Goal: Find specific page/section: Find specific page/section

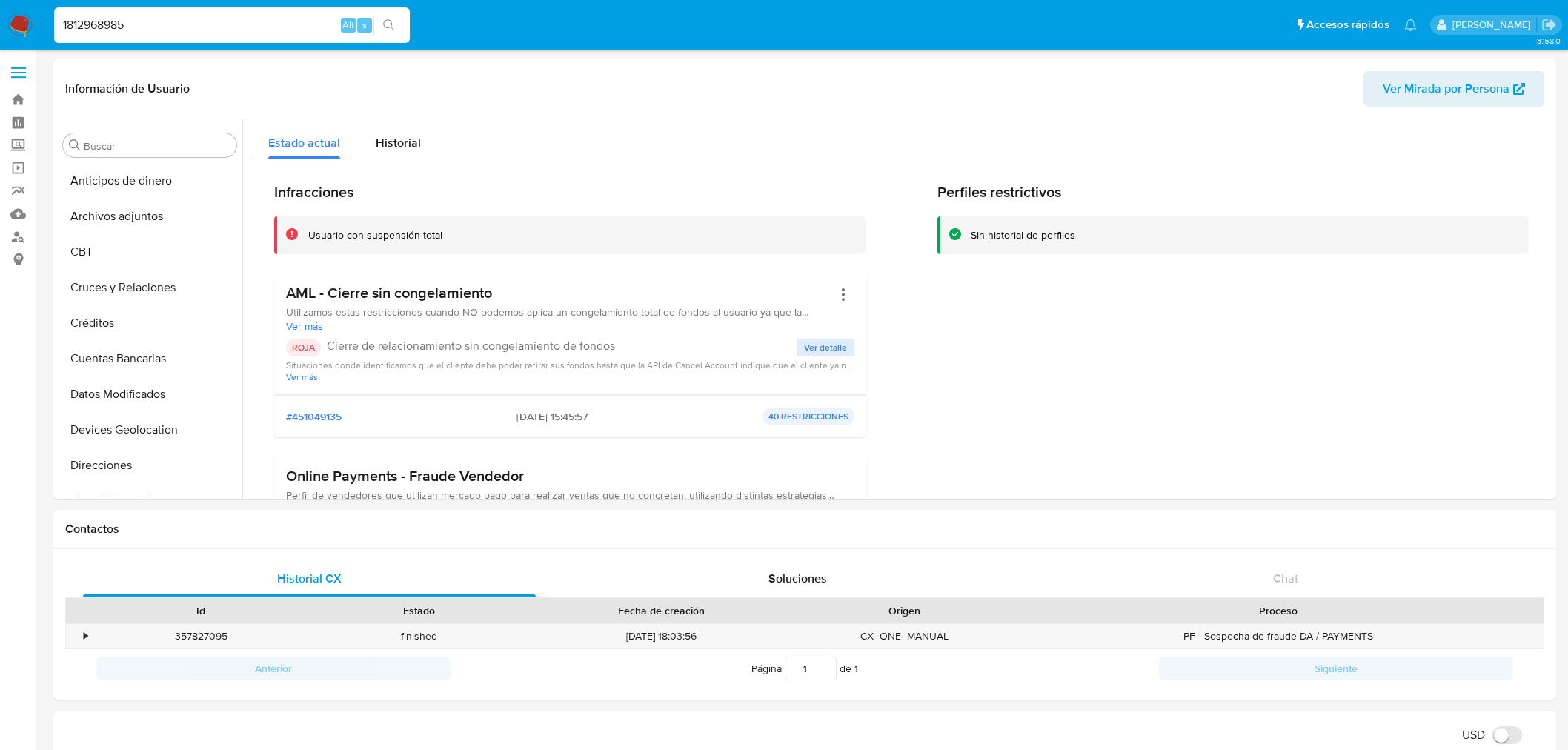
select select "10"
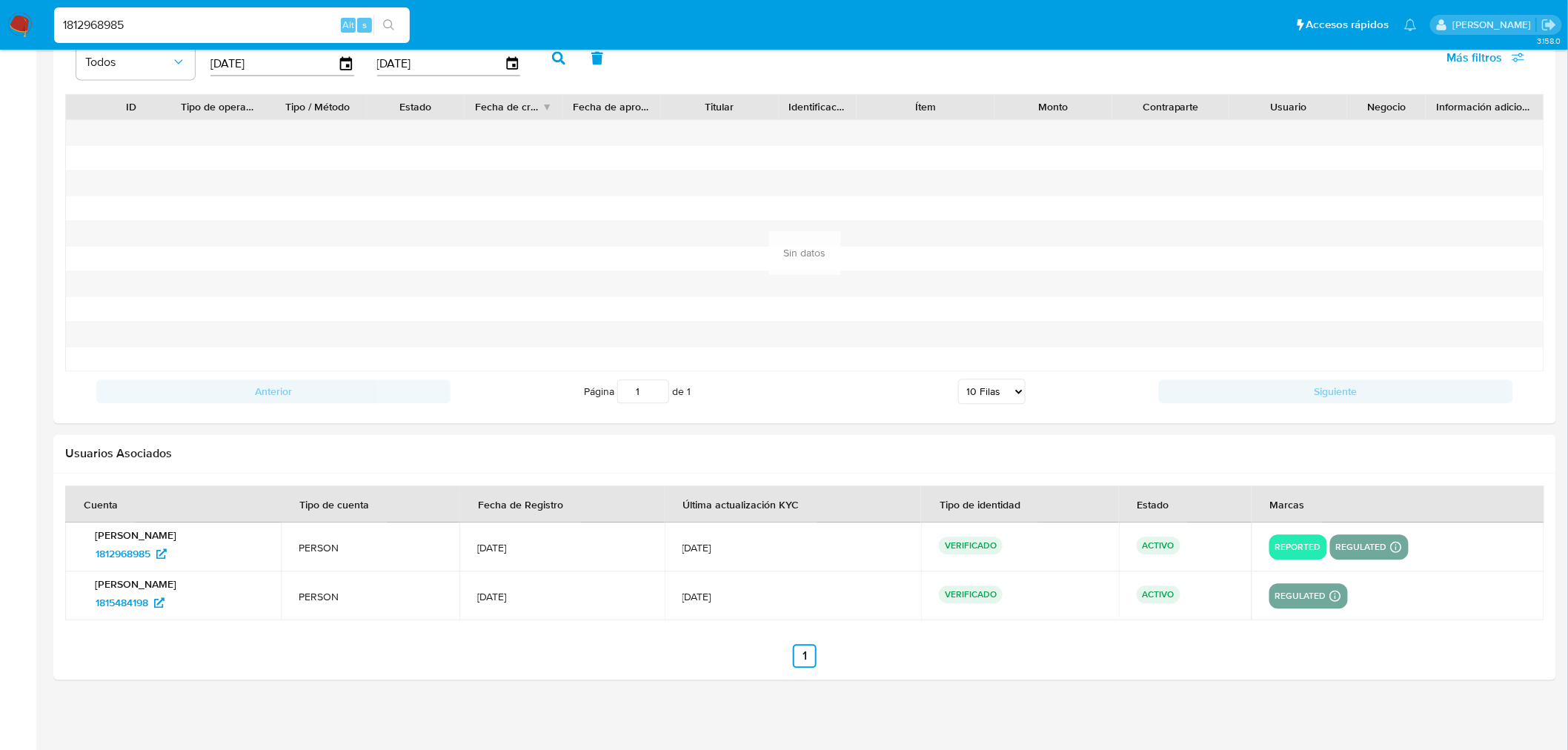
scroll to position [82, 0]
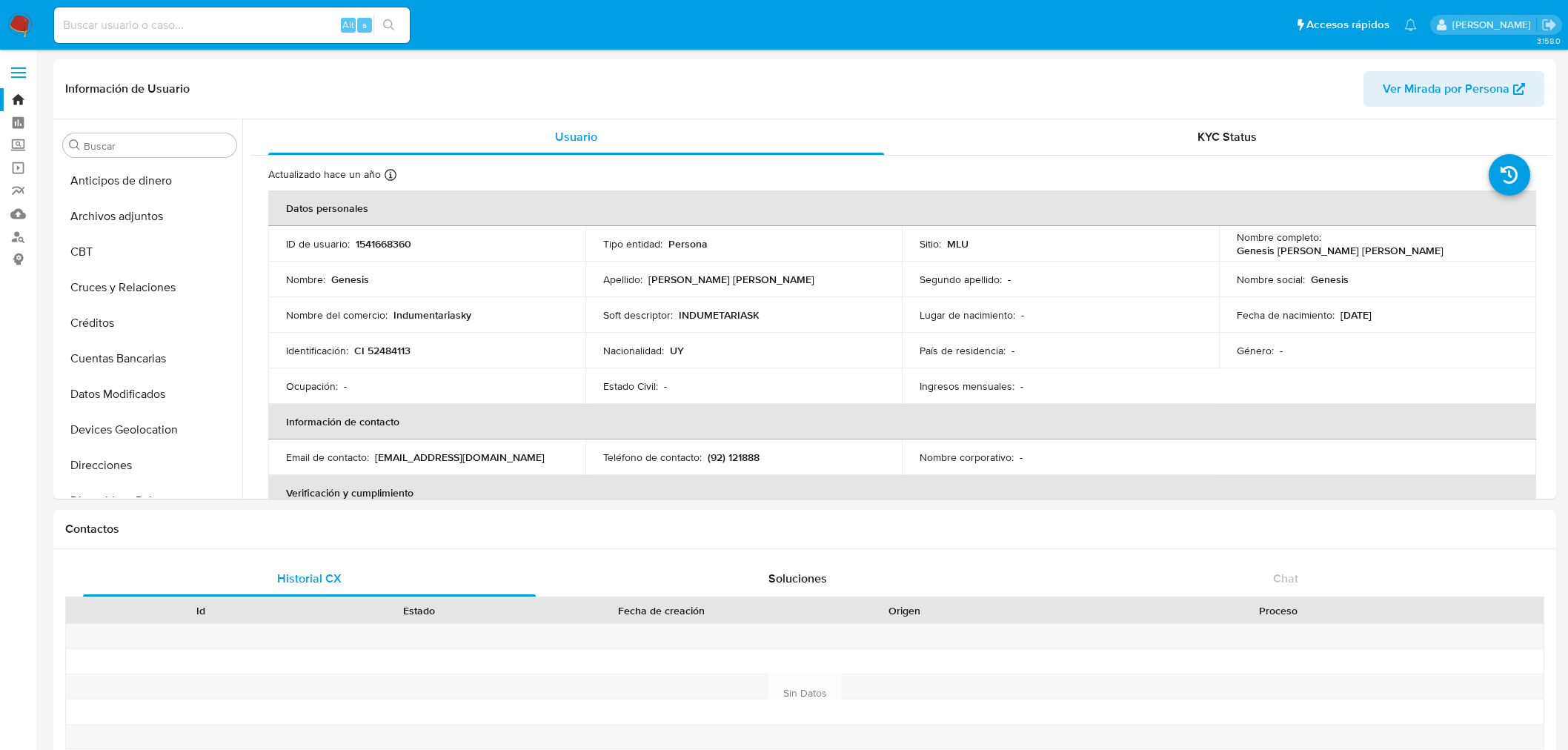
select select "10"
click at [123, 13] on div "Alt s" at bounding box center [232, 25] width 356 height 35
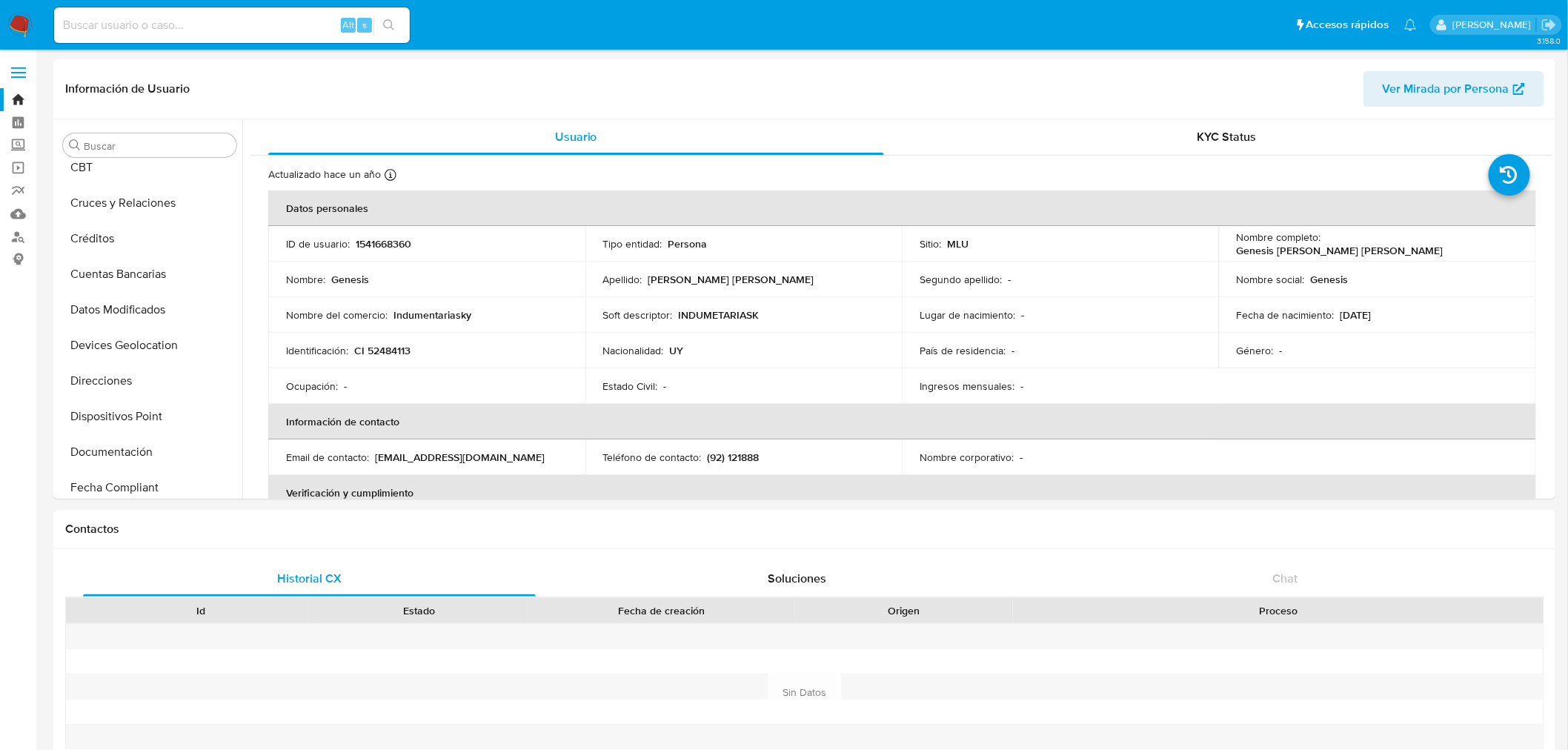
click at [122, 20] on input at bounding box center [232, 25] width 356 height 19
paste input "350381729"
type input "350381729"
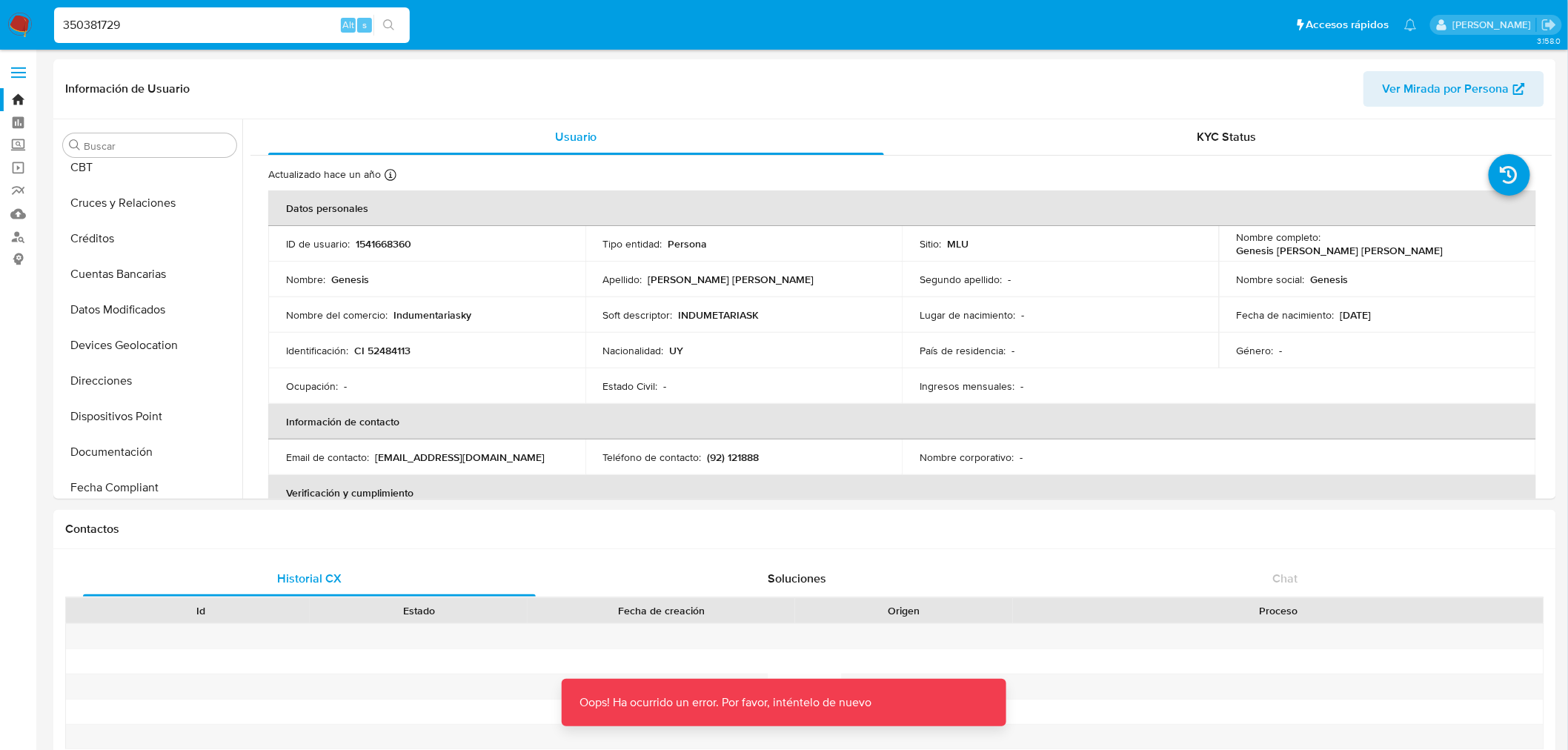
click at [21, 27] on img at bounding box center [20, 25] width 25 height 25
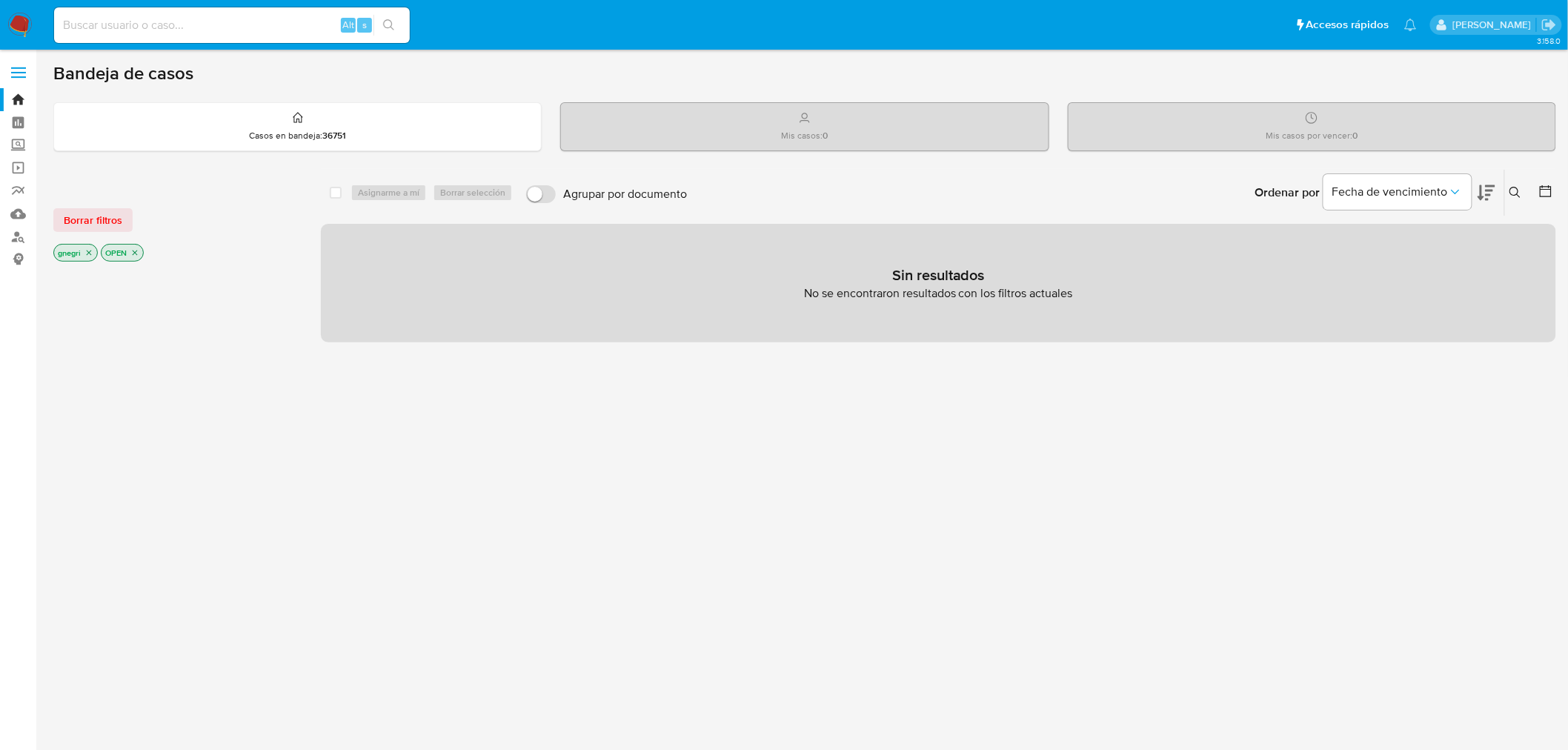
click at [123, 35] on div "Alt s" at bounding box center [232, 25] width 356 height 35
click at [134, 28] on input at bounding box center [232, 25] width 356 height 19
paste input "350381729"
type input "350381729"
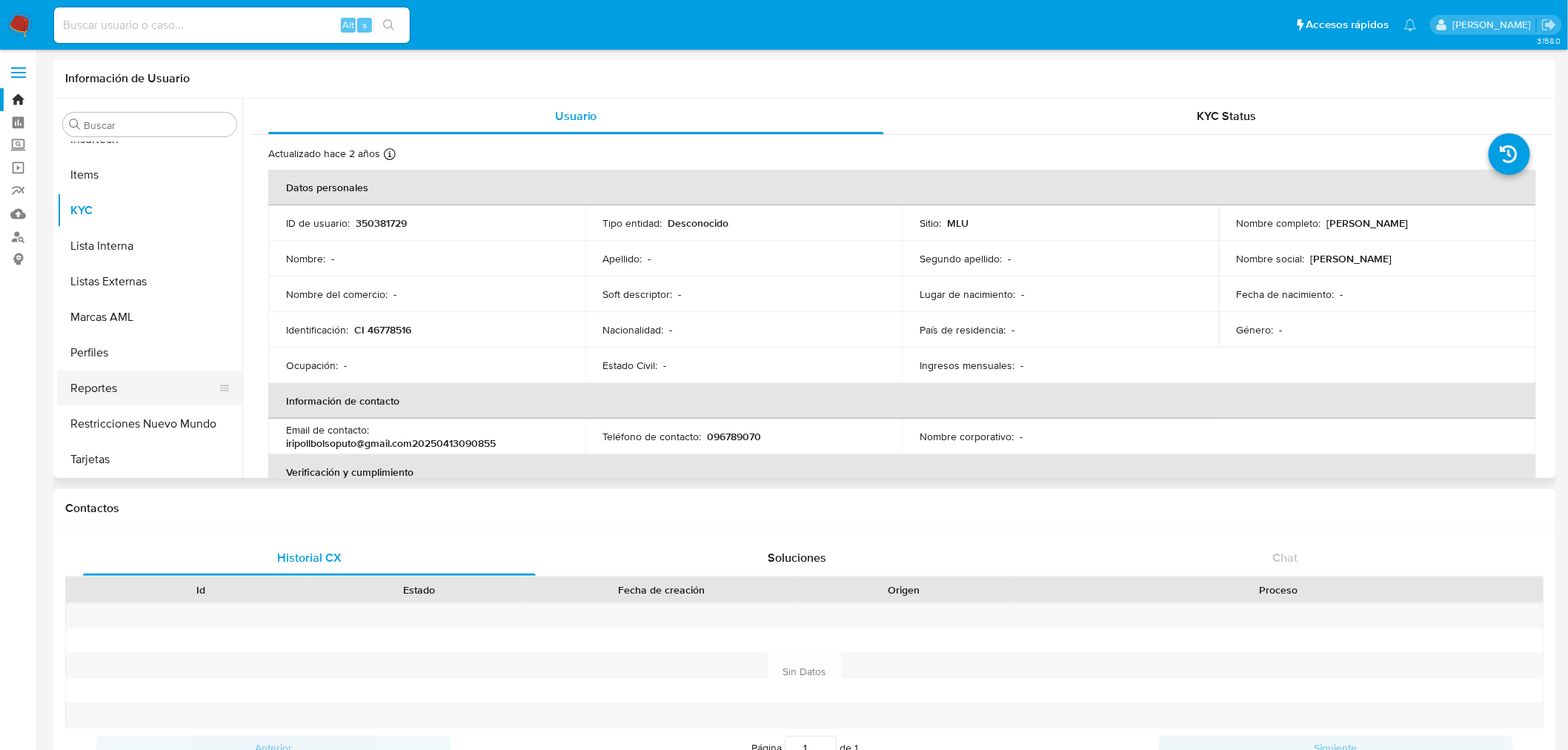
scroll to position [662, 0]
select select "10"
click at [150, 413] on button "Restricciones Nuevo Mundo" at bounding box center [143, 423] width 173 height 35
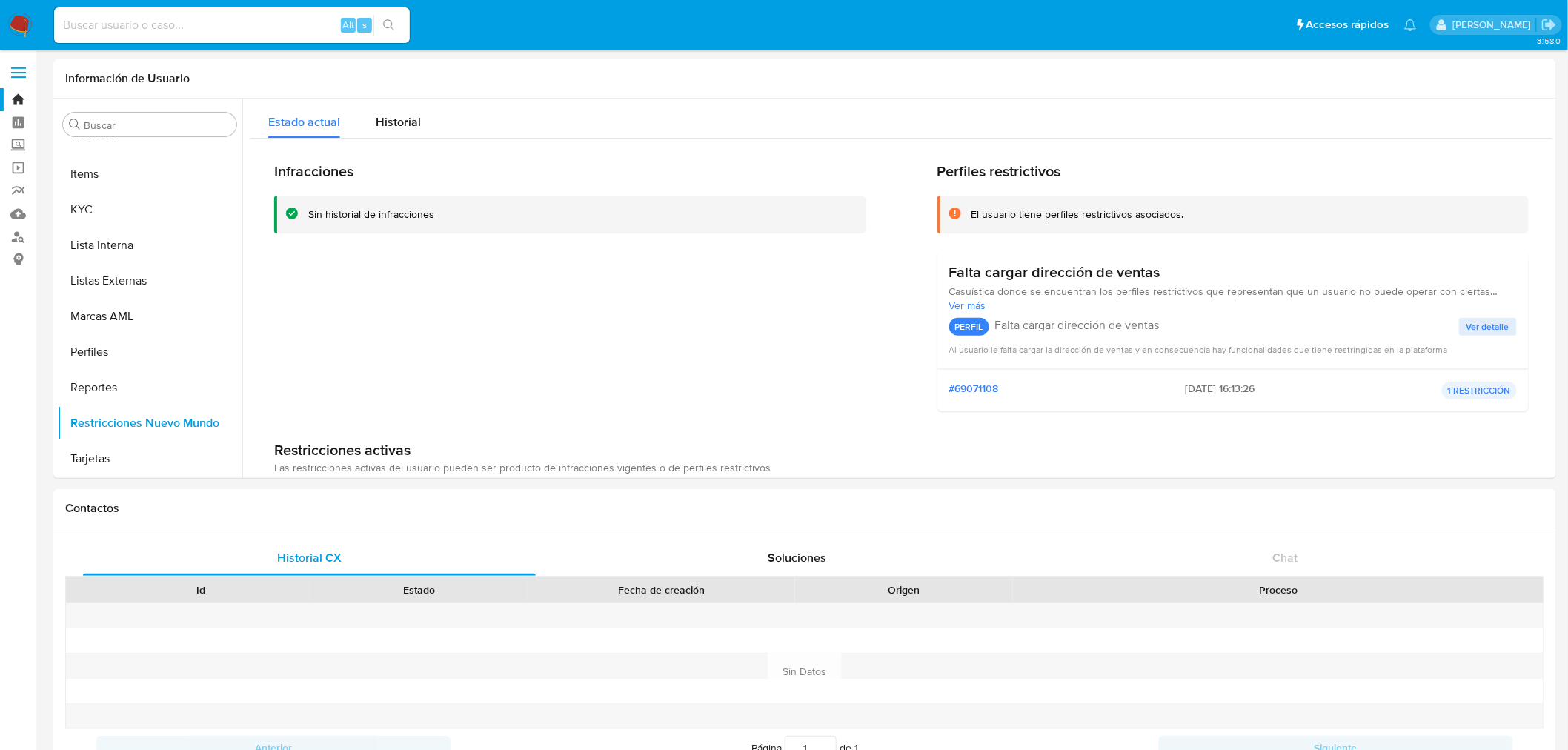
scroll to position [661, 0]
click at [131, 27] on input at bounding box center [232, 25] width 356 height 19
paste input "1548180416"
type input "1548180416"
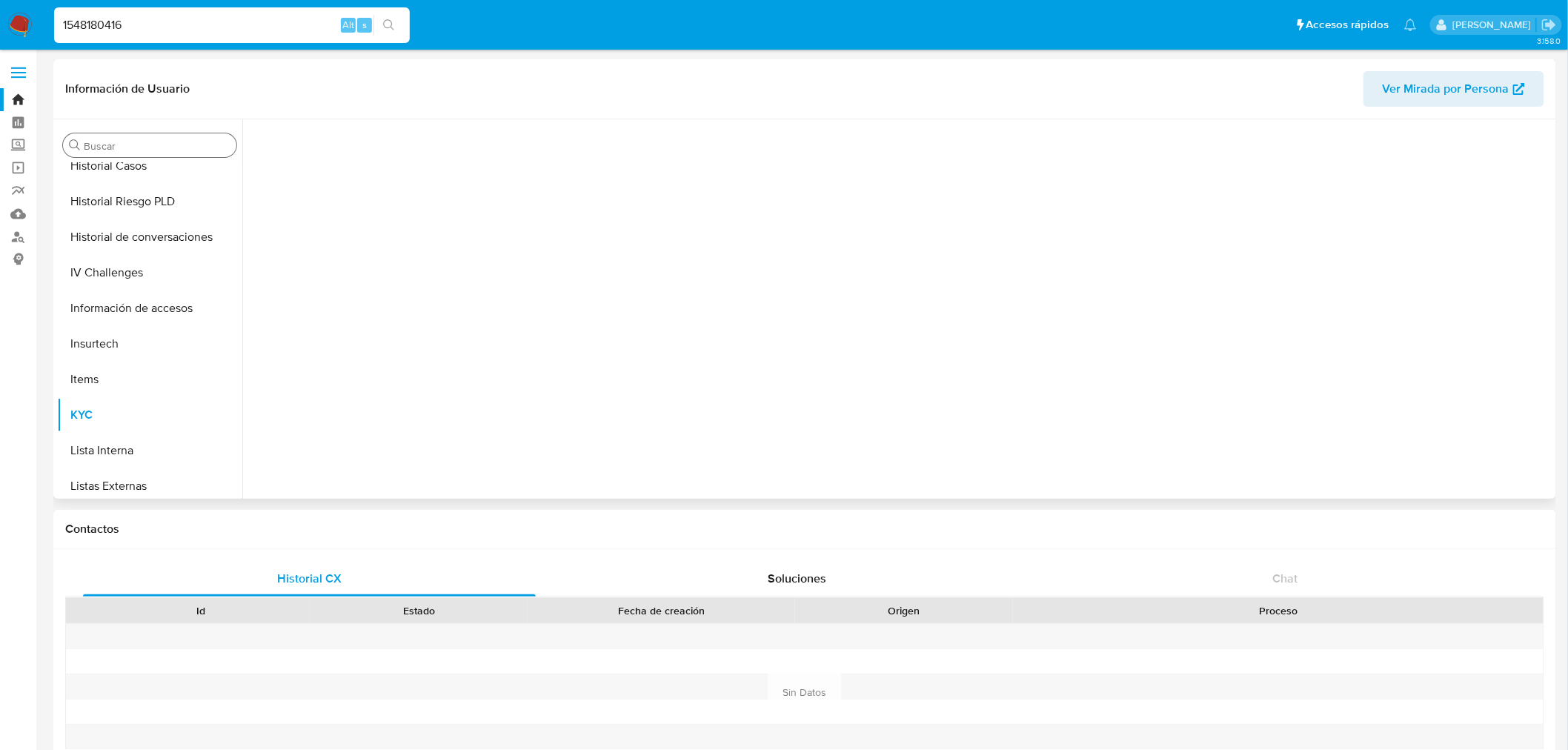
scroll to position [661, 0]
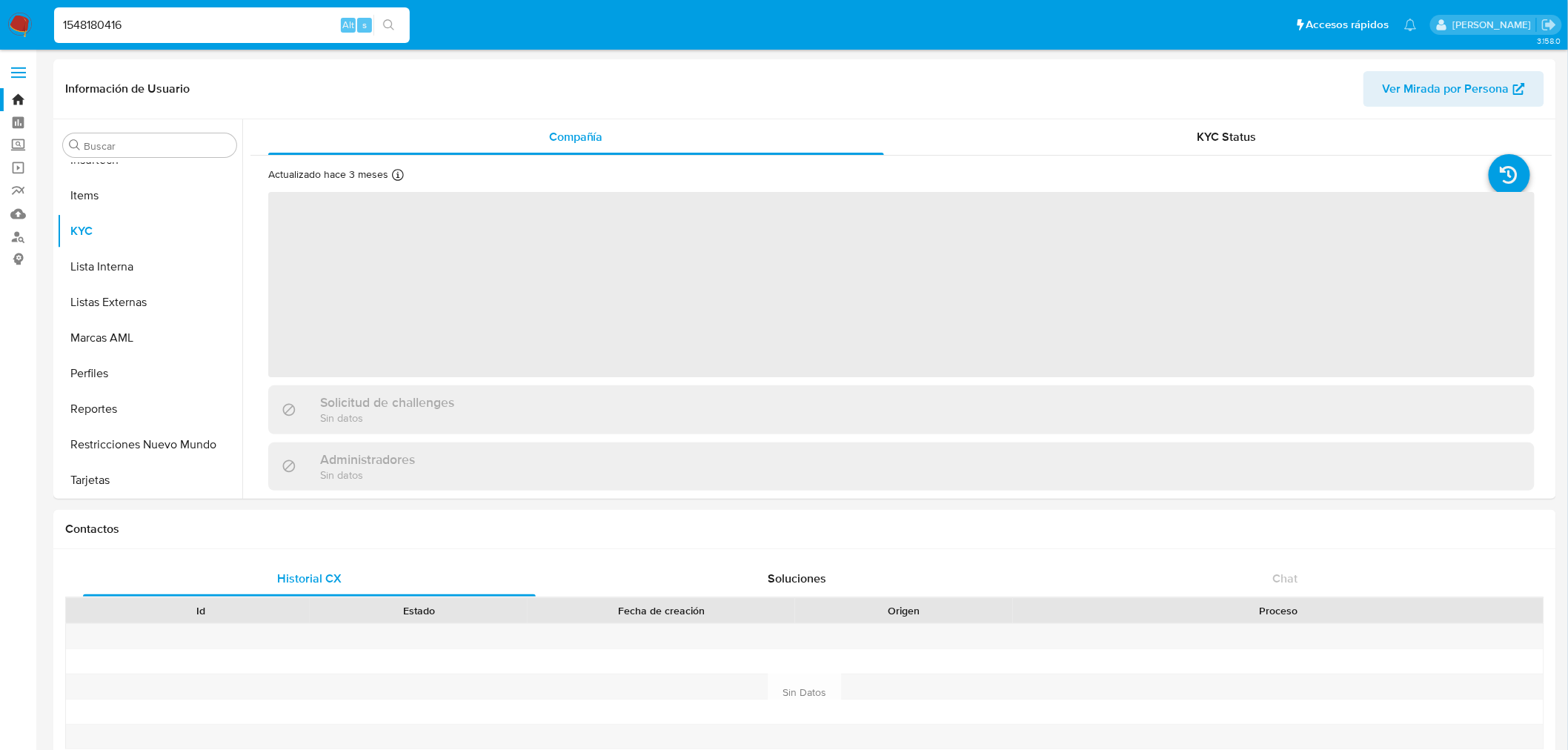
select select "10"
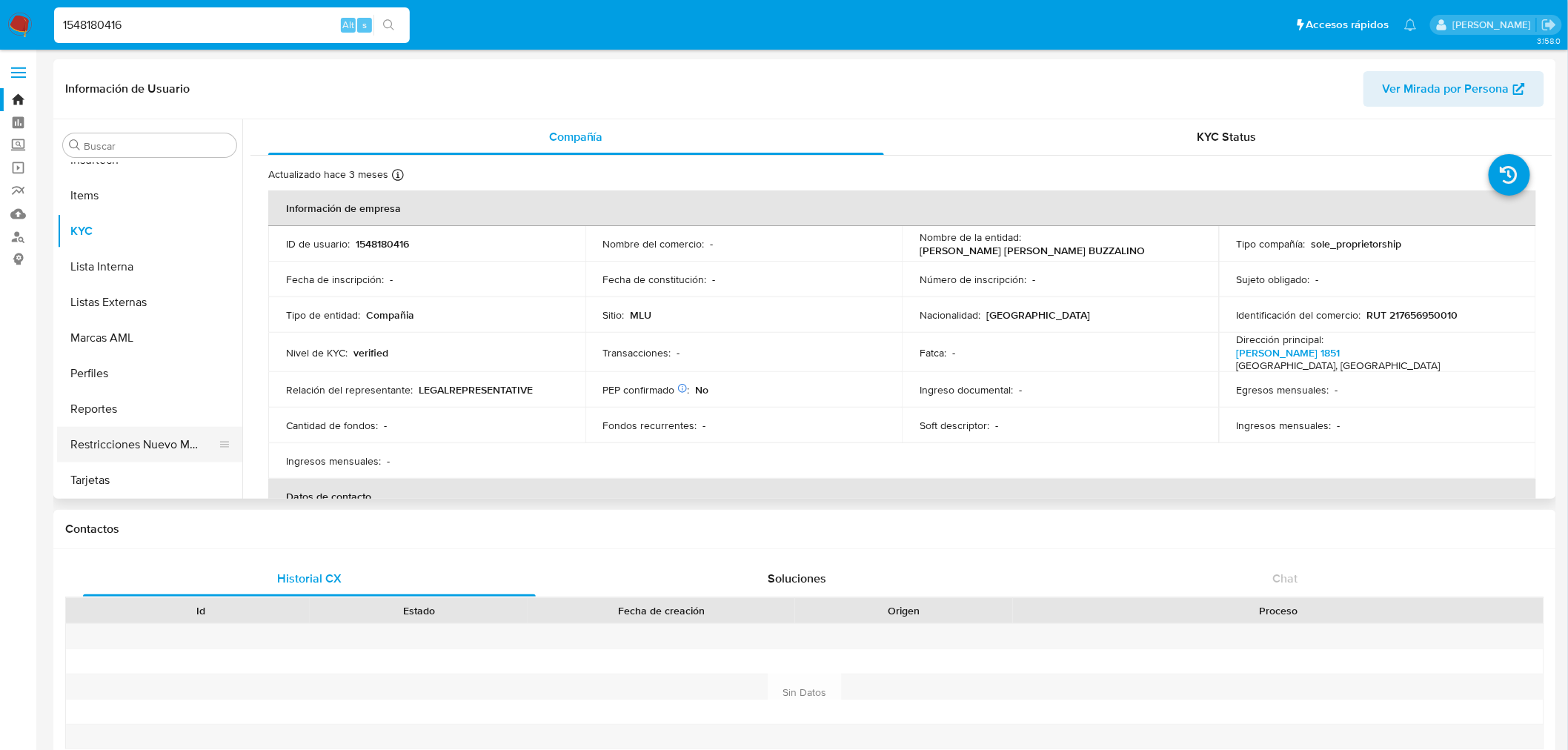
click at [132, 436] on button "Restricciones Nuevo Mundo" at bounding box center [143, 444] width 173 height 35
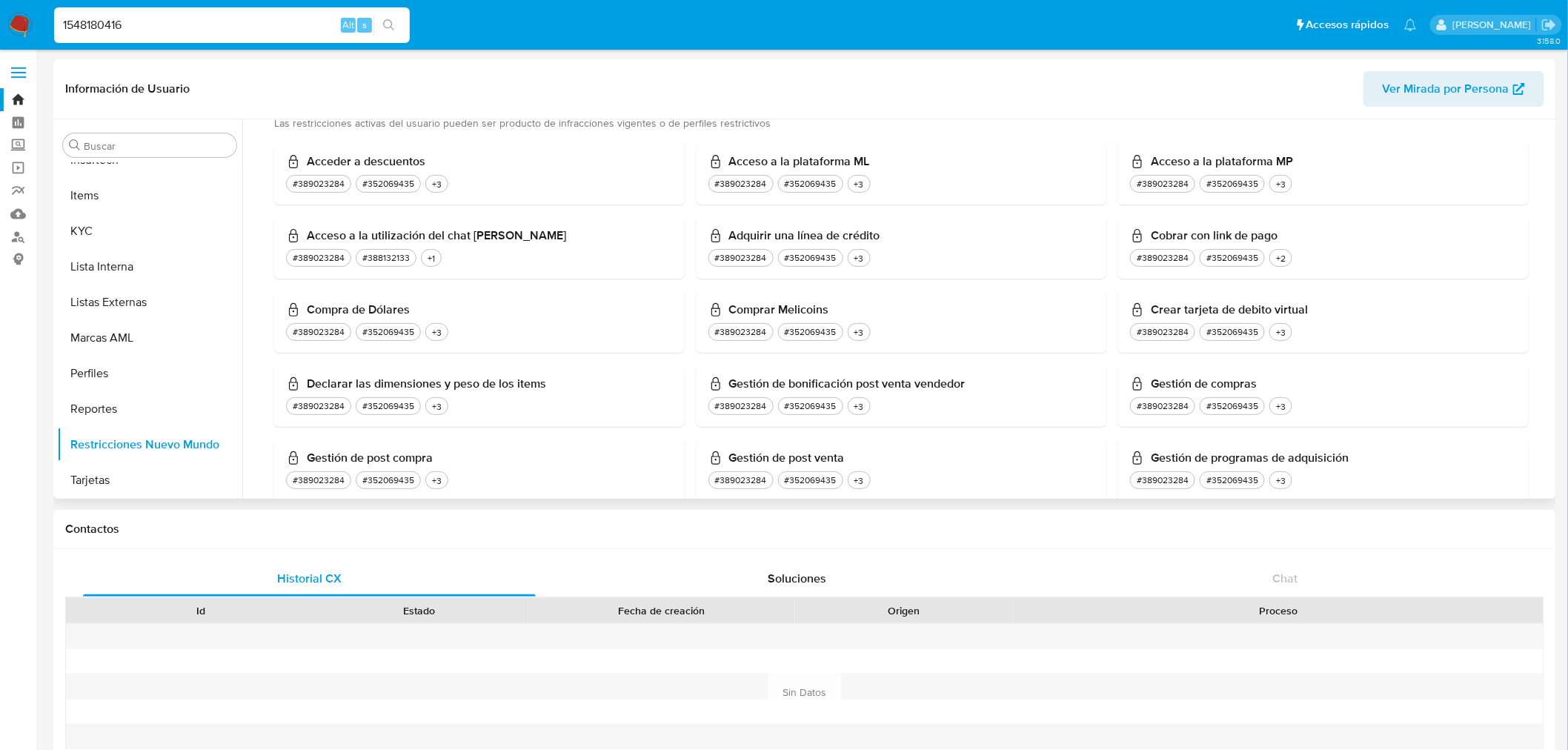
scroll to position [494, 0]
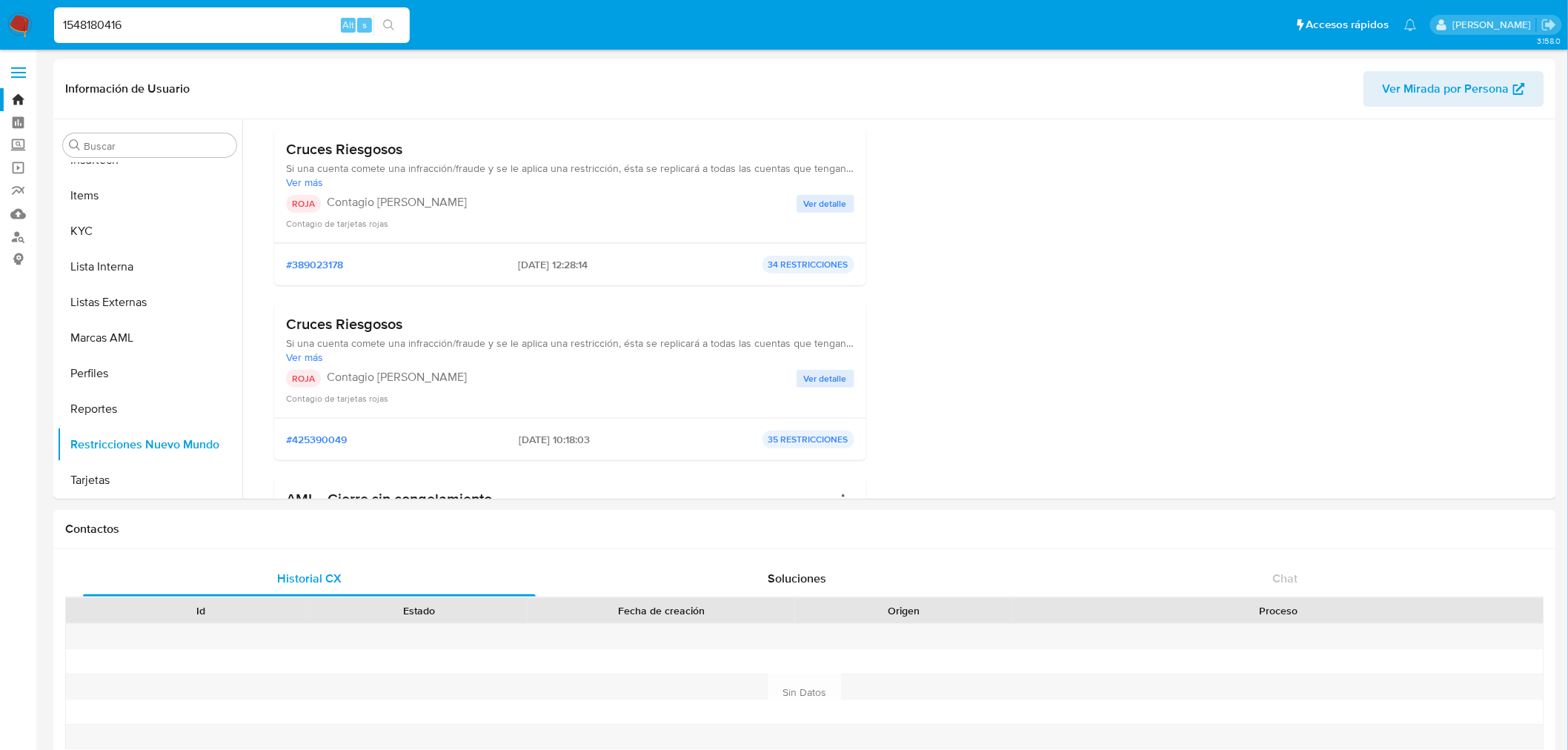
click at [127, 13] on div "1548180416 Alt s" at bounding box center [232, 25] width 356 height 35
click at [130, 19] on input "1548180416" at bounding box center [232, 25] width 356 height 19
paste input "780210979"
type input "780210979"
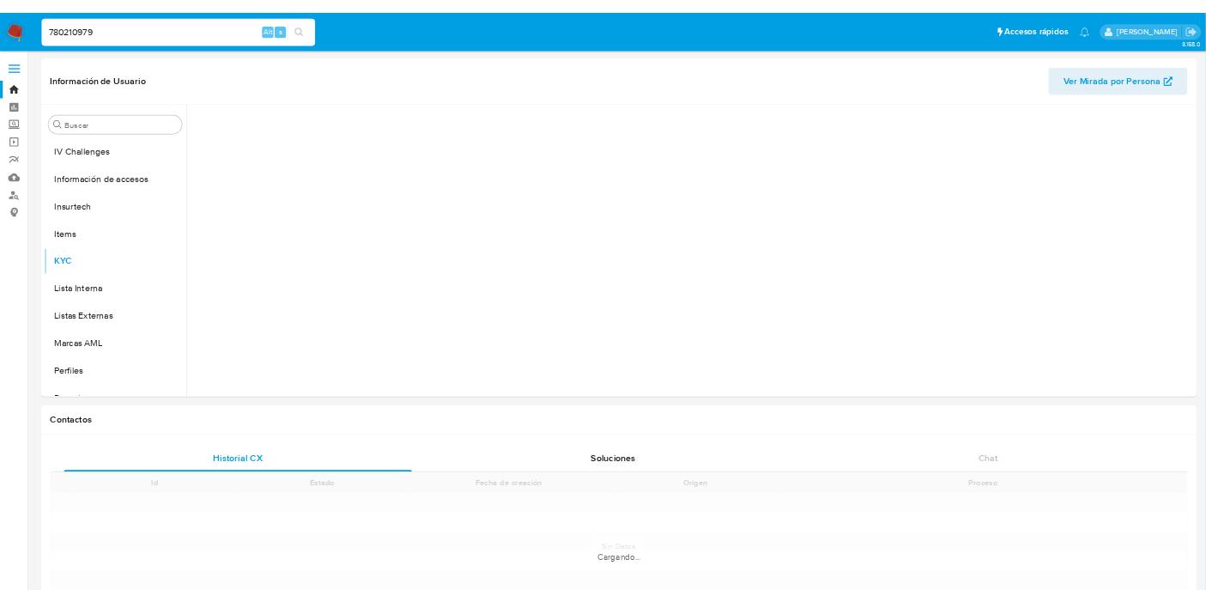
scroll to position [766, 0]
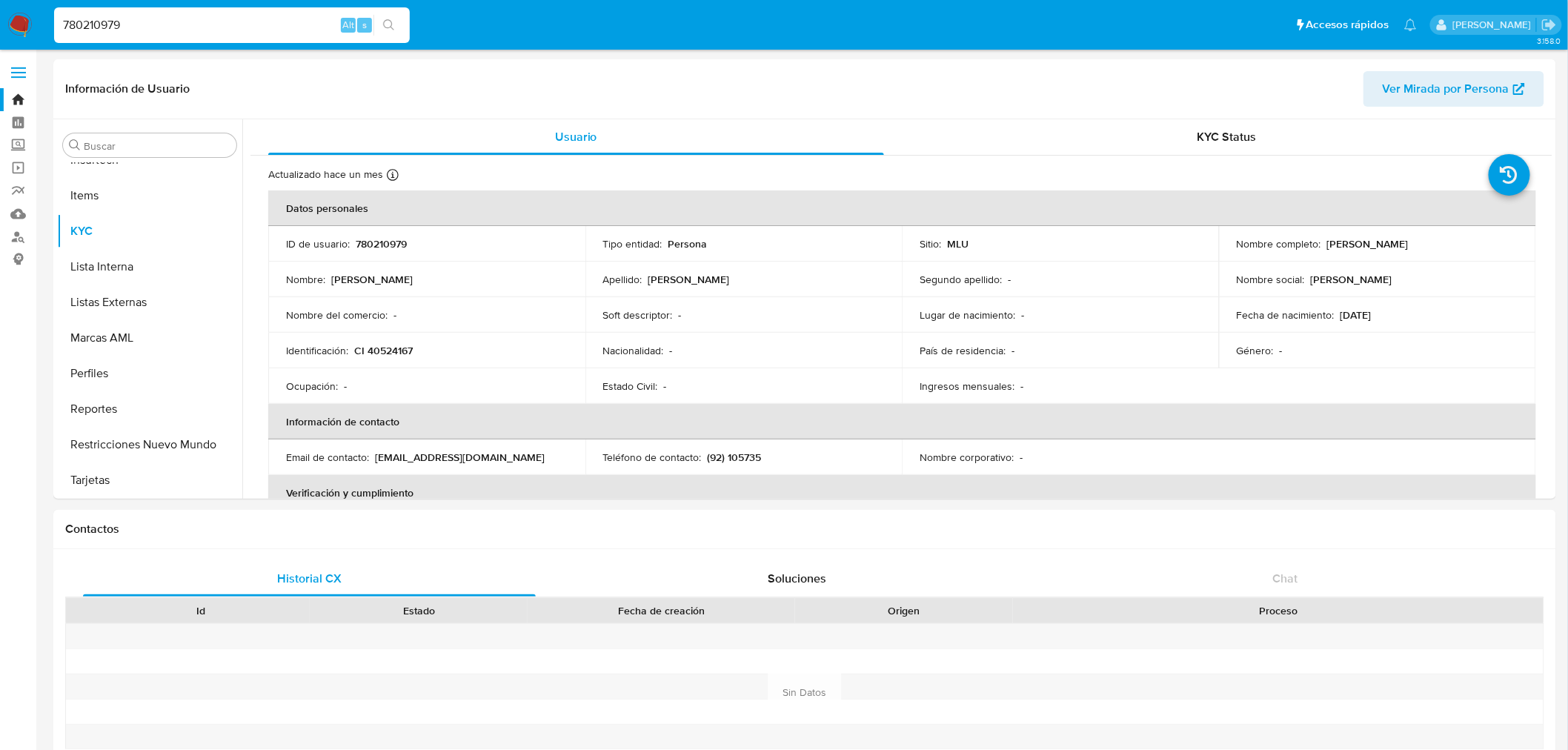
select select "10"
click at [129, 435] on button "Restricciones Nuevo Mundo" at bounding box center [143, 444] width 173 height 35
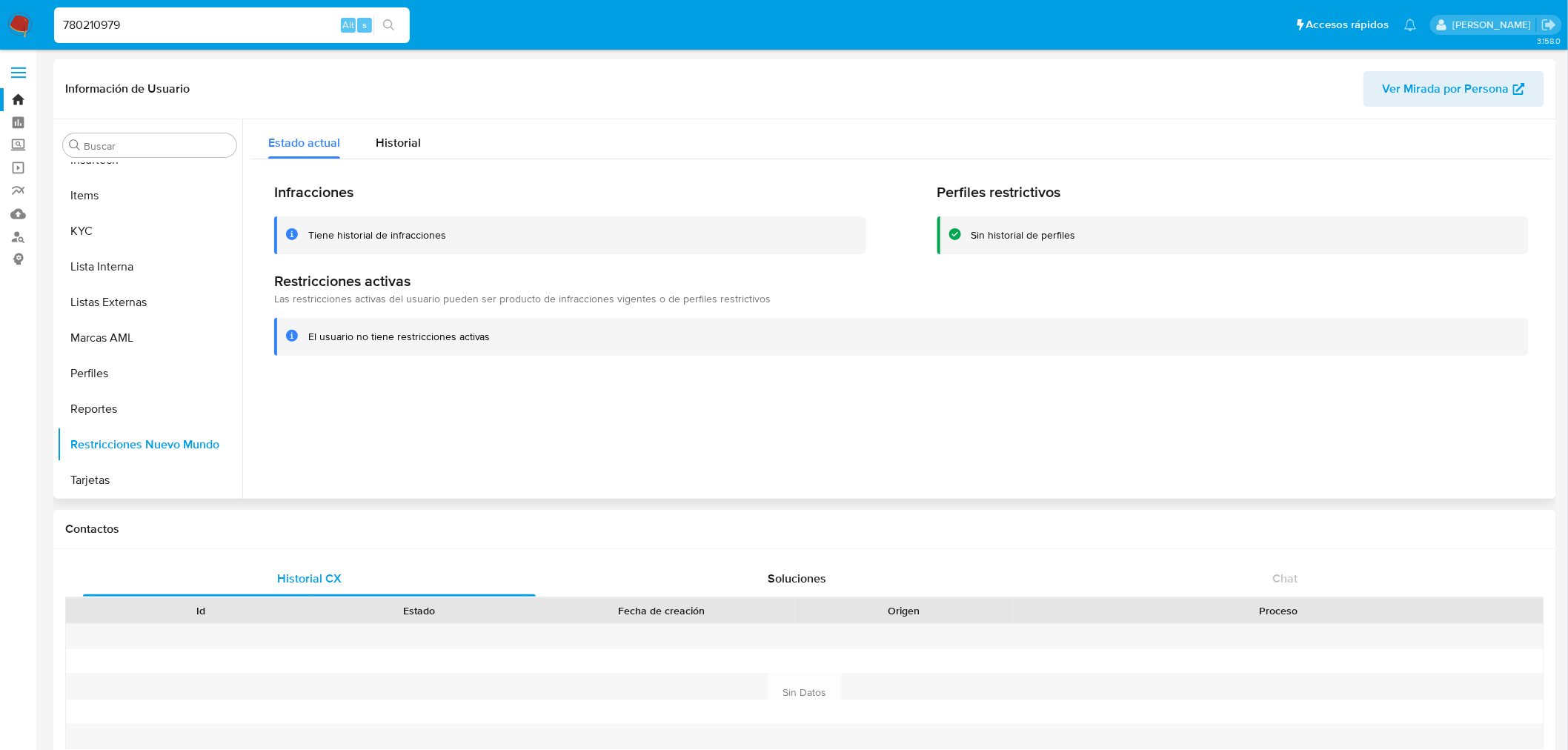
click at [431, 173] on div "Infracciones Tiene historial de infracciones Perfiles restrictivos Sin historia…" at bounding box center [901, 269] width 1302 height 220
click at [426, 149] on button "Historial" at bounding box center [399, 139] width 81 height 40
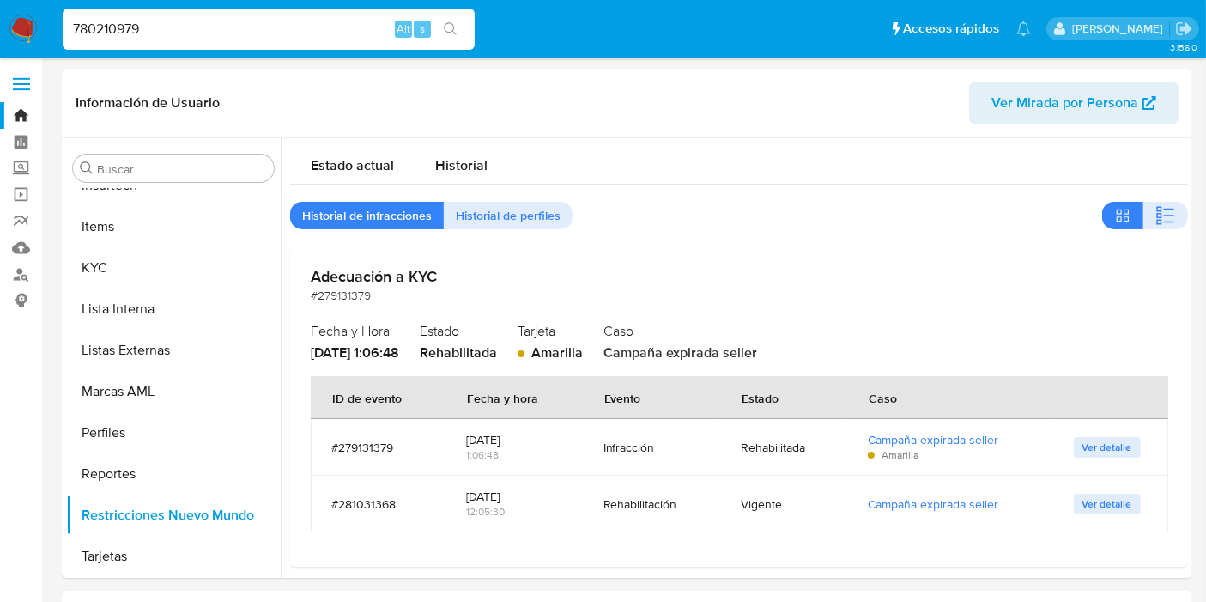
scroll to position [765, 0]
